Goal: Find specific page/section: Find specific page/section

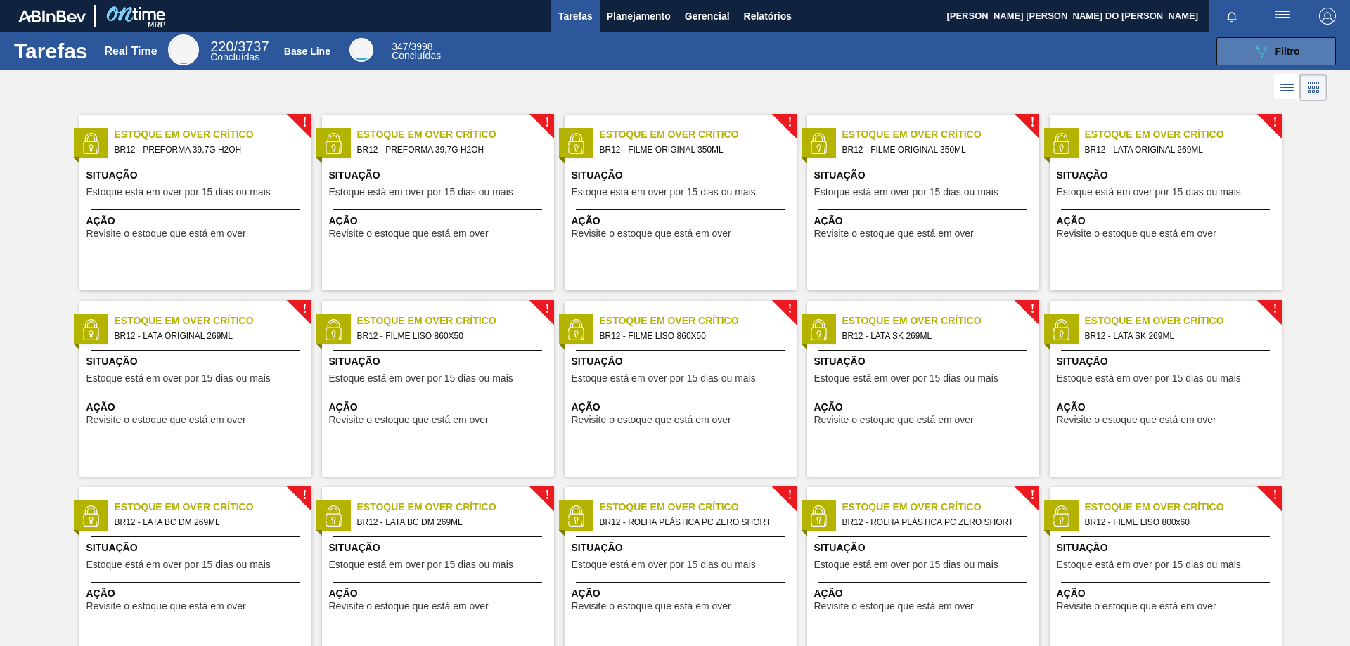
click at [1280, 44] on div "089F7B8B-B2A5-4AFE-B5C0-19BA573D28AC Filtro" at bounding box center [1276, 51] width 47 height 17
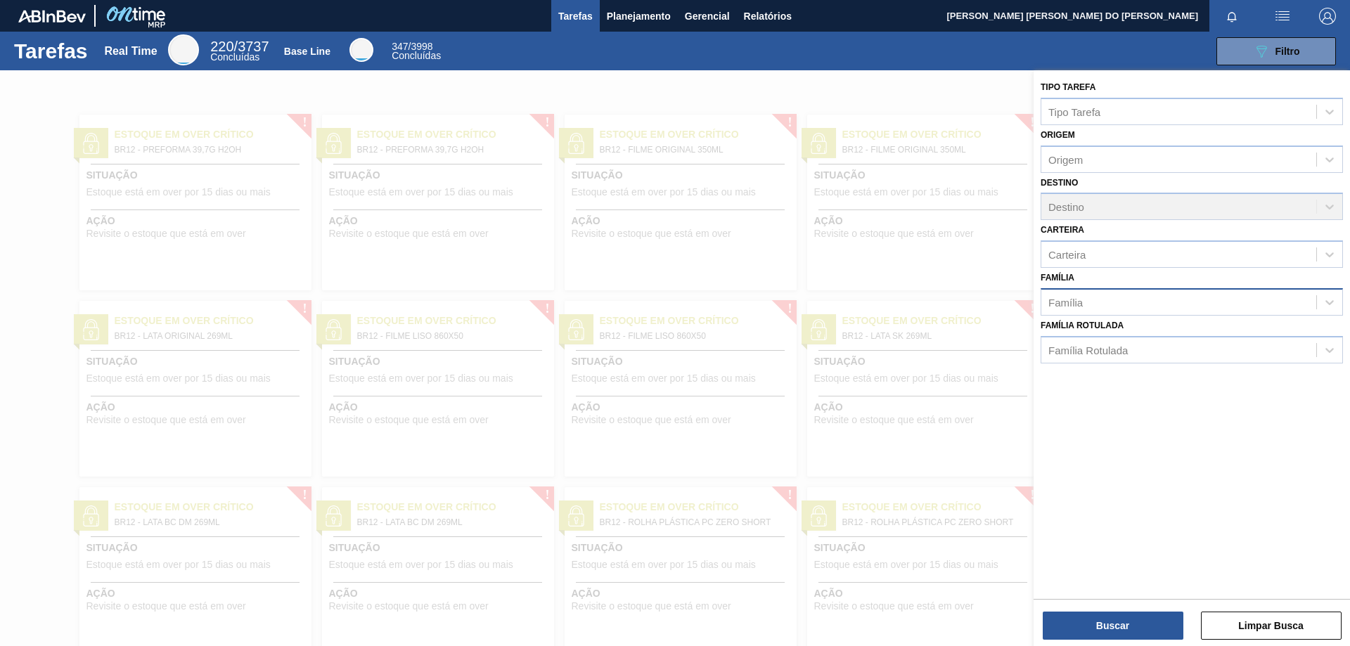
click at [1087, 308] on div "Família" at bounding box center [1178, 302] width 275 height 20
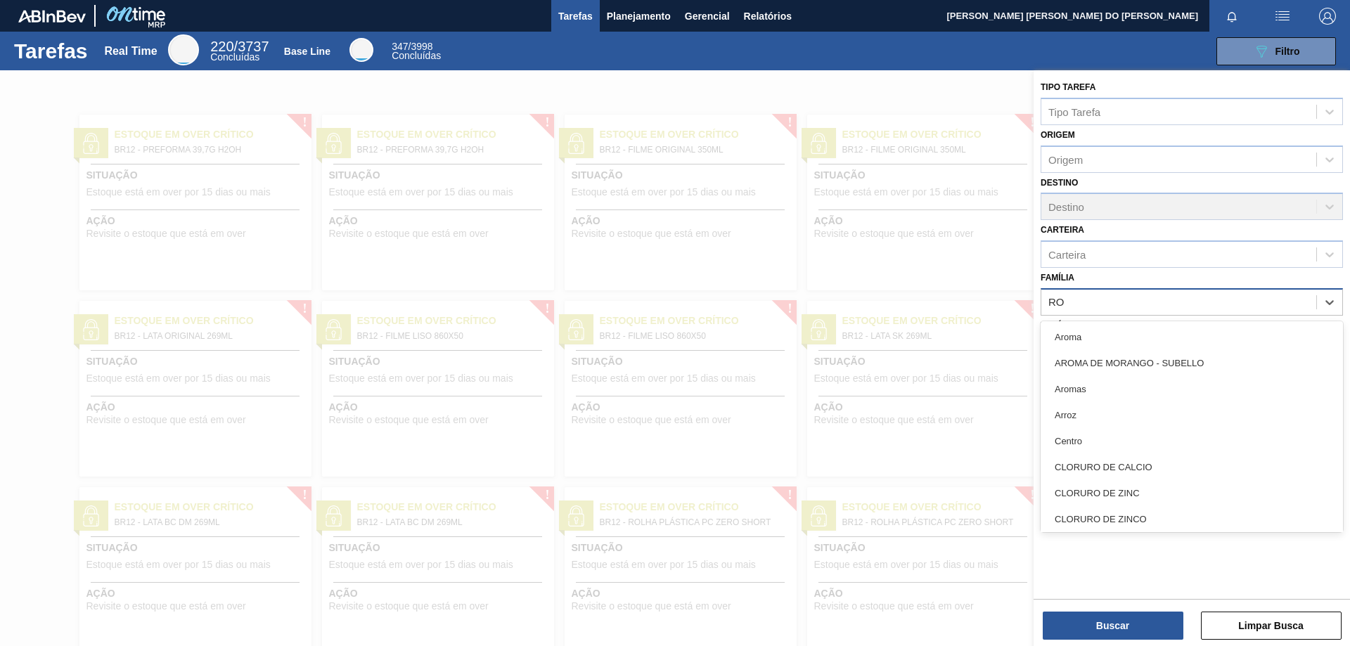
type input "R"
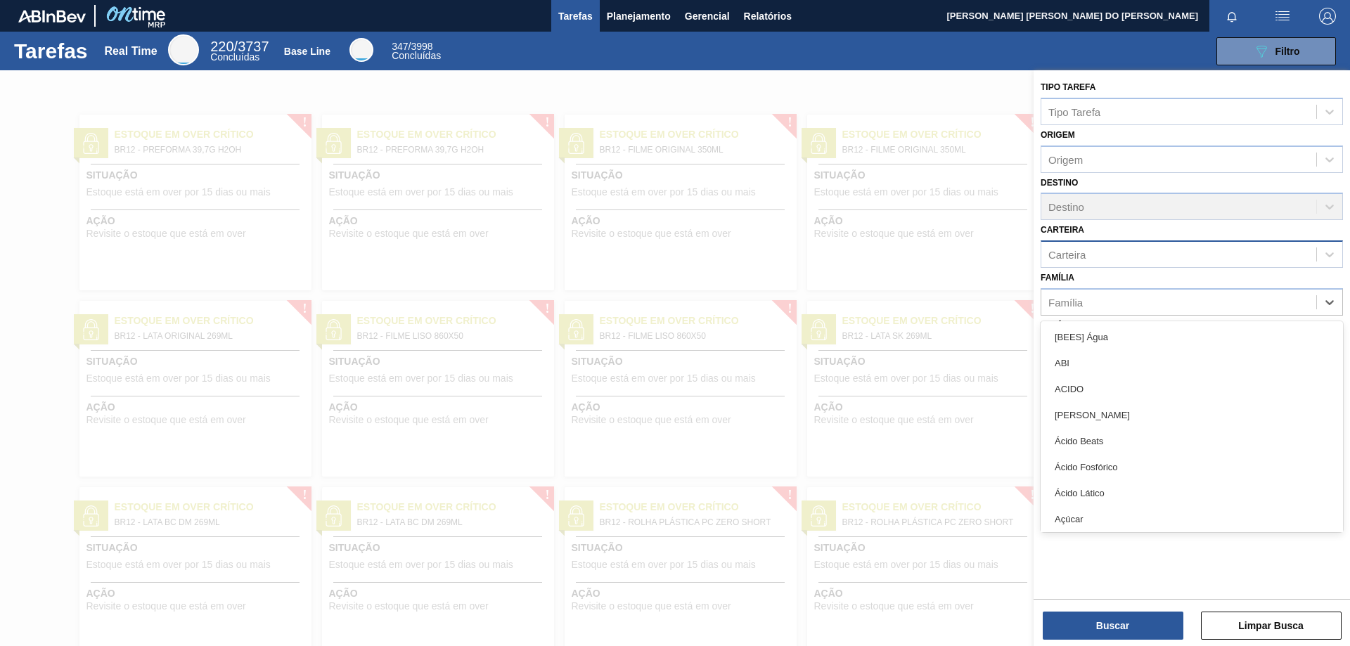
click at [1085, 253] on div "Carteira" at bounding box center [1066, 255] width 37 height 12
type input "ROT"
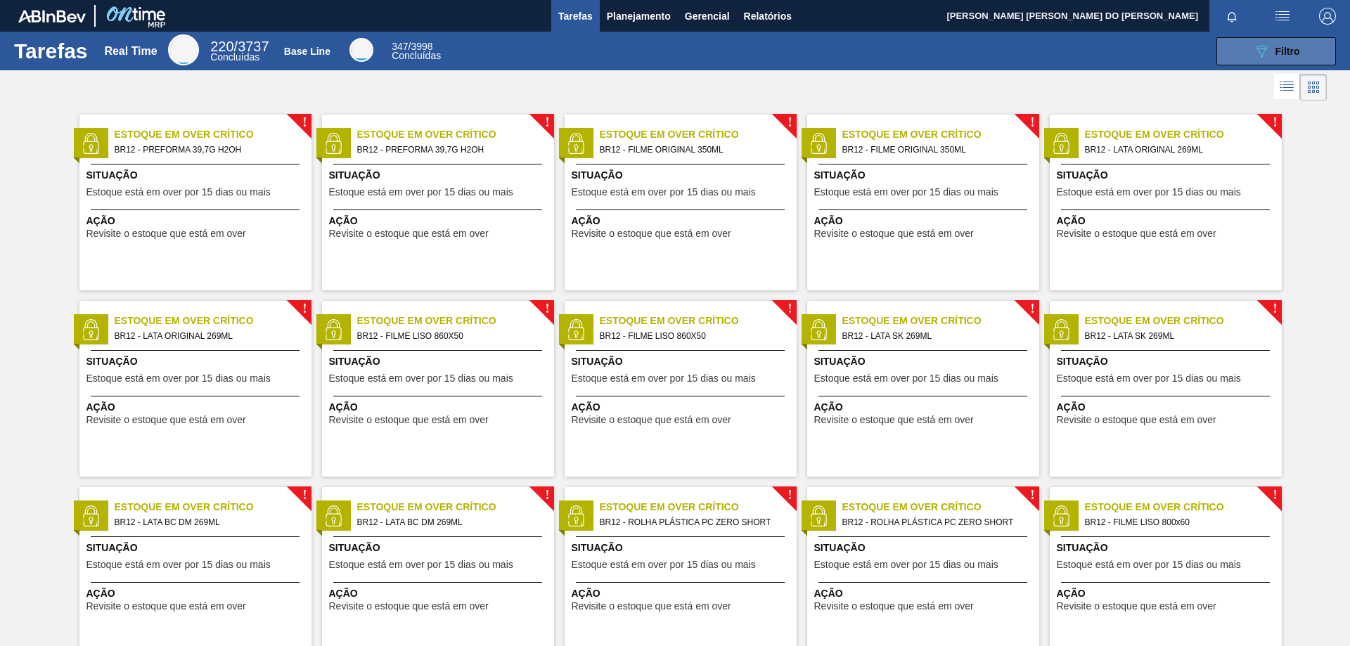
click at [1260, 44] on icon "089F7B8B-B2A5-4AFE-B5C0-19BA573D28AC" at bounding box center [1261, 51] width 17 height 17
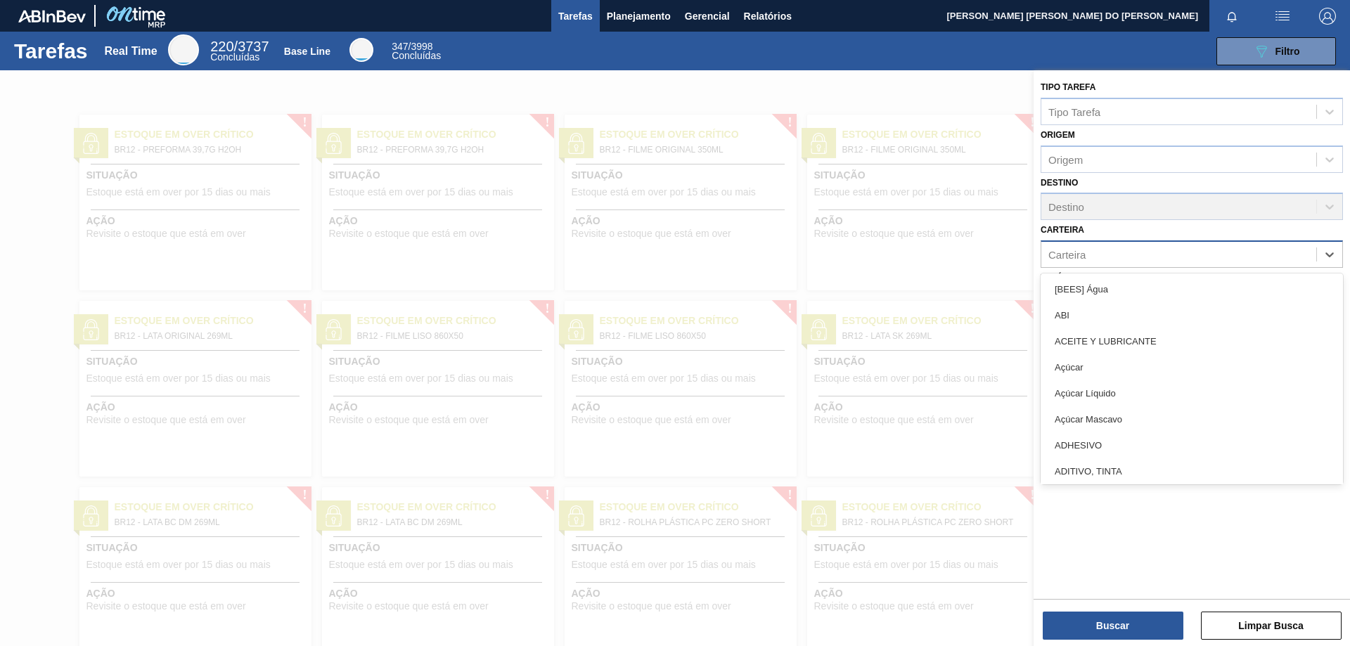
click at [1081, 254] on div "Carteira" at bounding box center [1066, 255] width 37 height 12
type input "Ró"
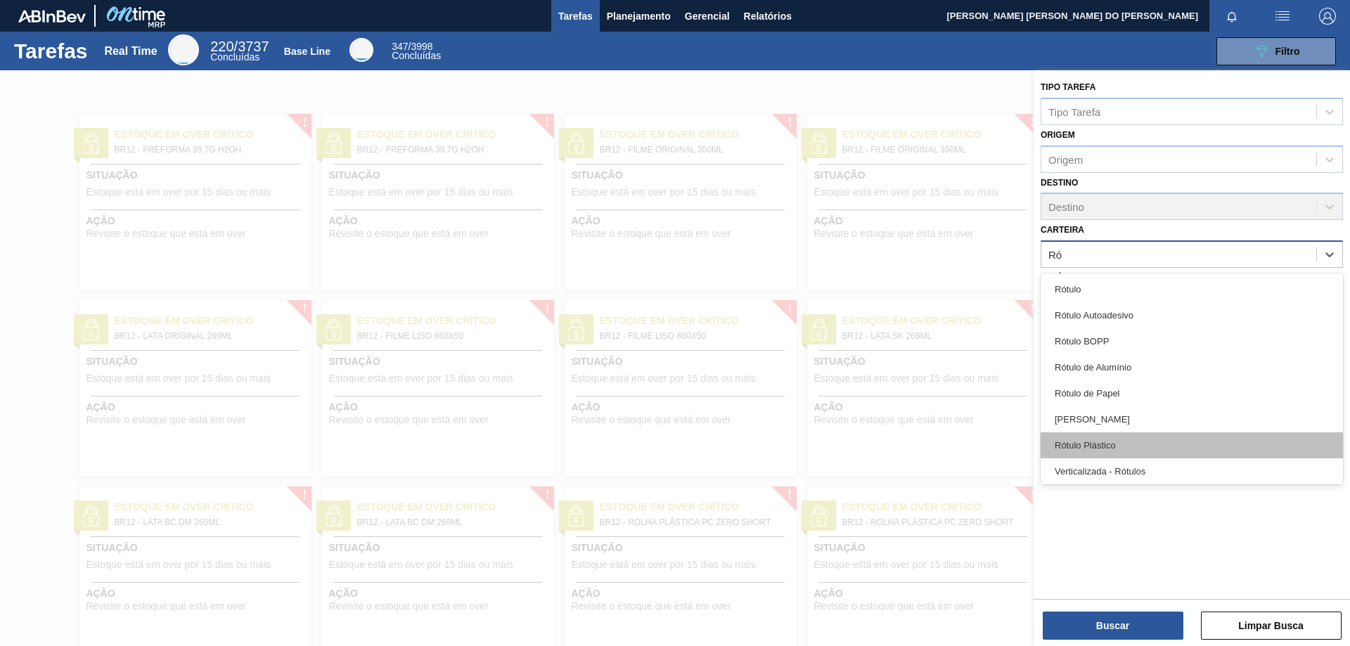
click at [1084, 442] on div "Rótulo Plástico" at bounding box center [1191, 445] width 302 height 26
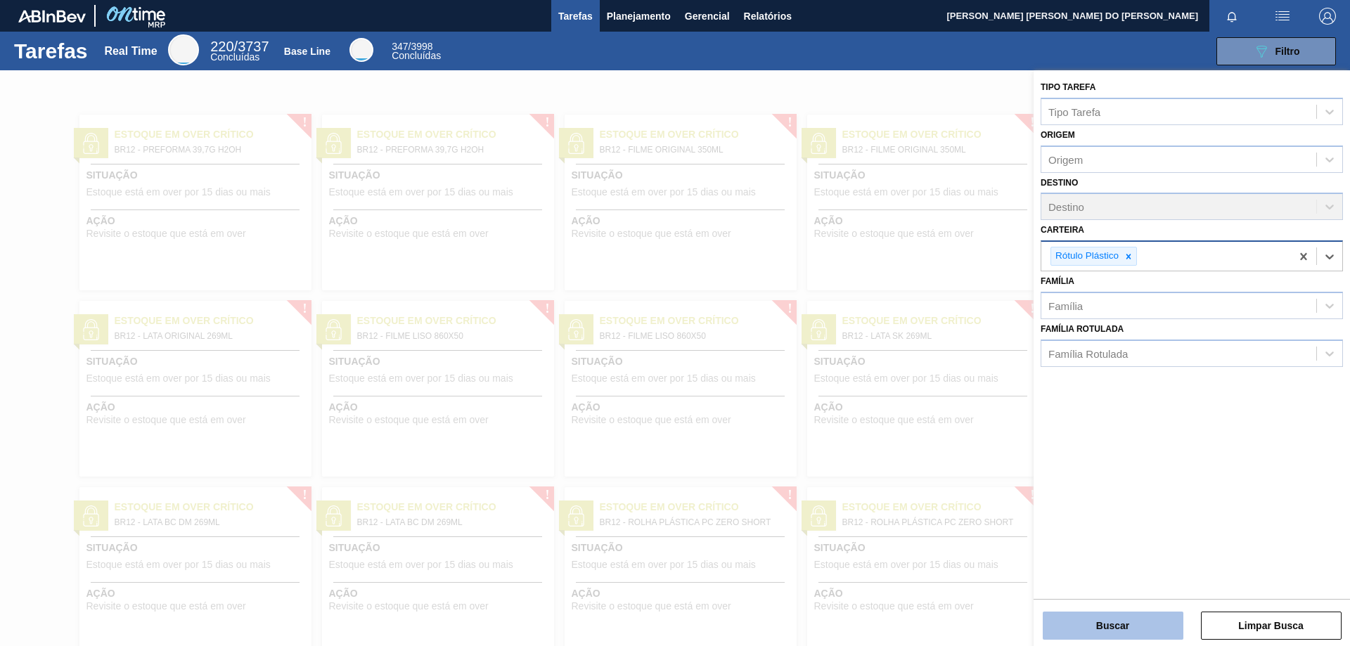
click at [1132, 628] on button "Buscar" at bounding box center [1112, 626] width 141 height 28
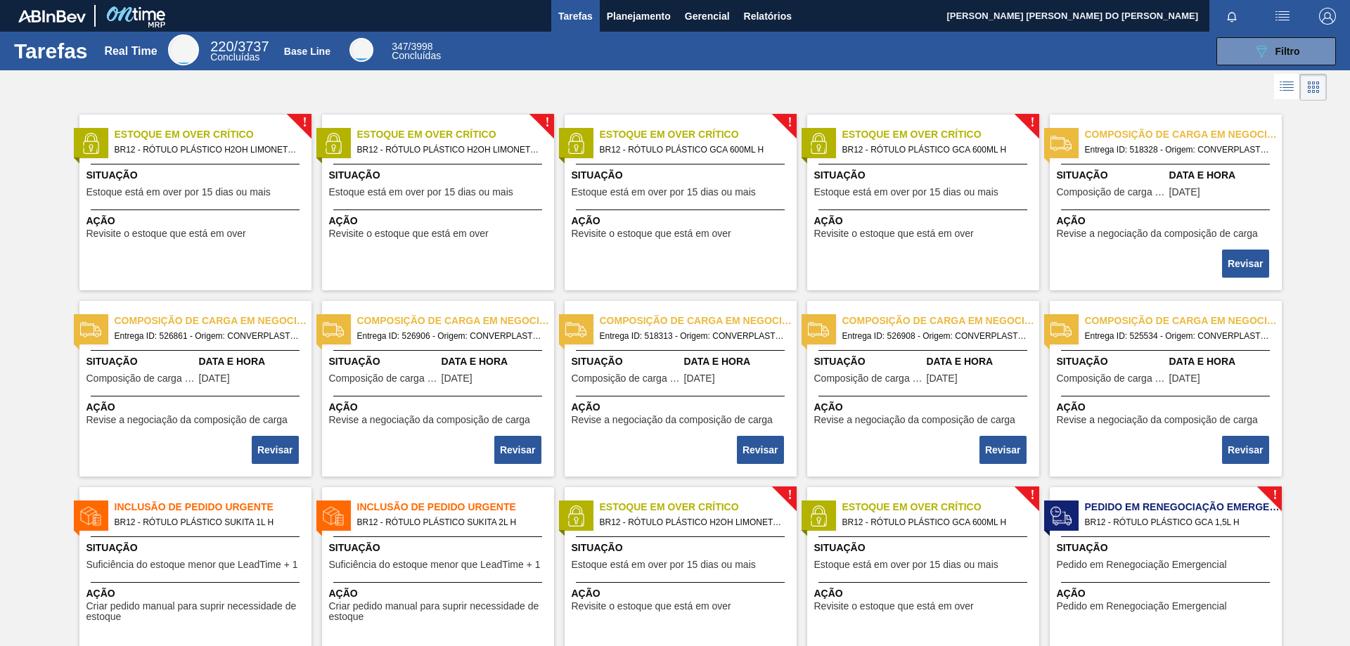
scroll to position [70, 0]
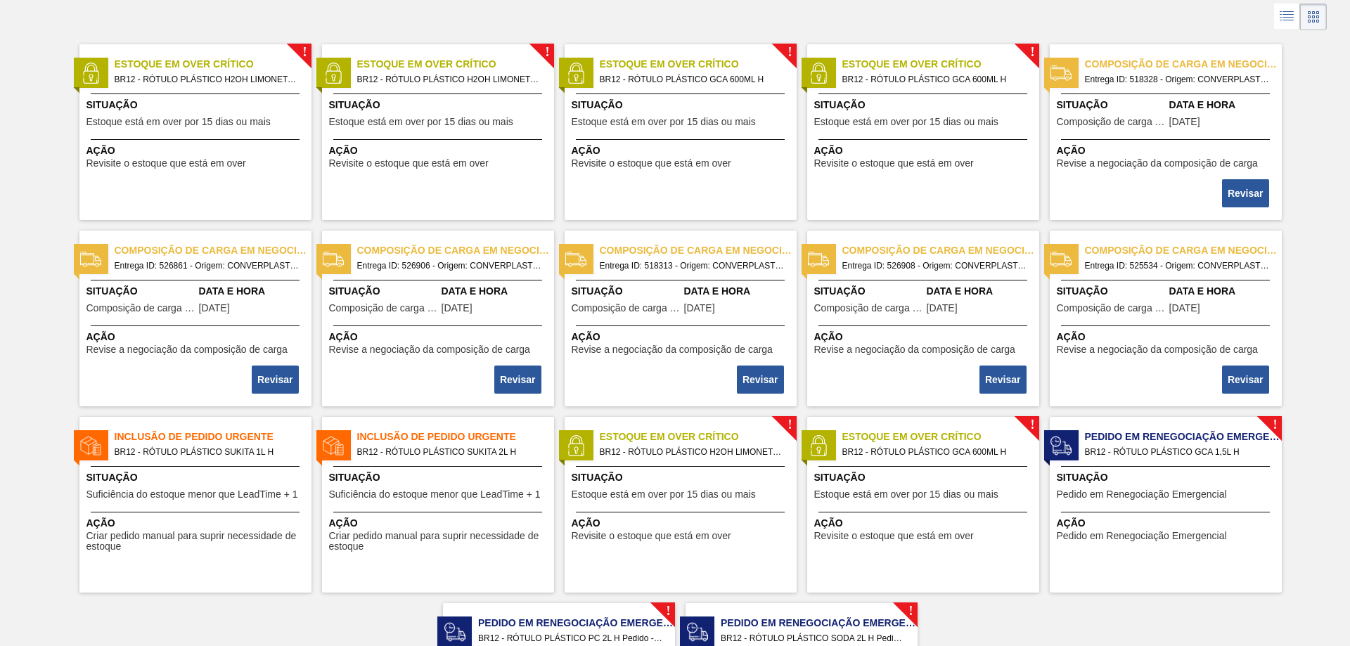
click at [178, 442] on span "Inclusão de Pedido Urgente" at bounding box center [213, 436] width 197 height 15
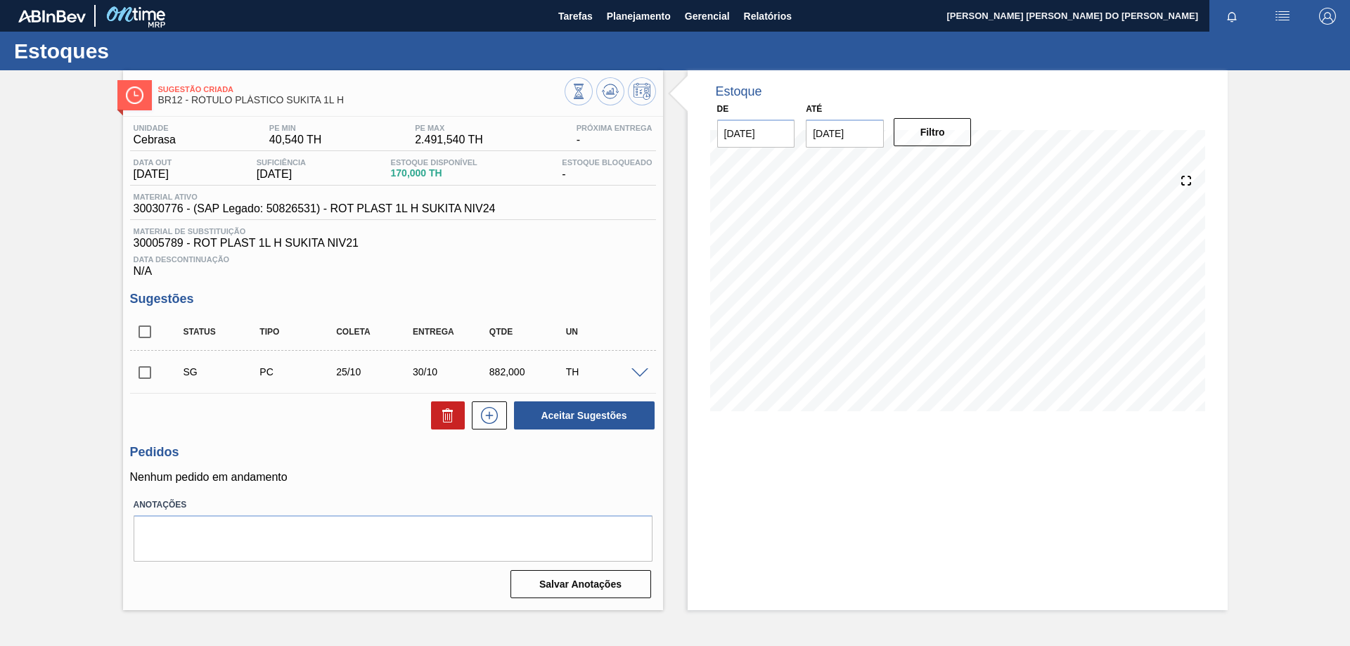
click at [640, 371] on span at bounding box center [639, 373] width 17 height 11
